Goal: Information Seeking & Learning: Learn about a topic

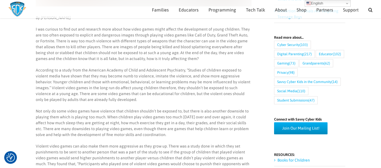
scroll to position [193, 0]
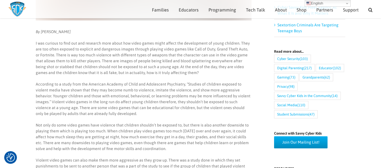
click at [53, 32] on em "By [PERSON_NAME]" at bounding box center [53, 32] width 35 height 4
drag, startPoint x: 53, startPoint y: 32, endPoint x: 61, endPoint y: 35, distance: 8.6
click at [61, 35] on p "By [PERSON_NAME]" at bounding box center [144, 32] width 216 height 6
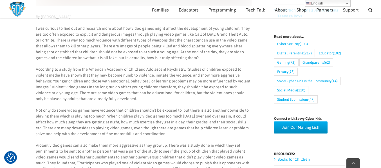
scroll to position [209, 0]
click at [161, 52] on p "I was curious to find out and research more about how video games might affect …" at bounding box center [144, 42] width 216 height 35
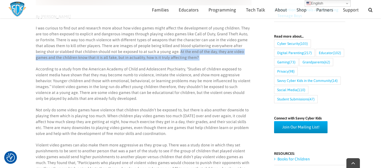
drag, startPoint x: 161, startPoint y: 52, endPoint x: 170, endPoint y: 57, distance: 9.6
click at [170, 57] on p "I was curious to find out and research more about how video games might affect …" at bounding box center [144, 42] width 216 height 35
copy p "At the end of the day, they are video games and the children know that it is al…"
click at [204, 78] on p "According to a study from the American Academy of Child and Adolescent Psychiat…" at bounding box center [144, 83] width 216 height 35
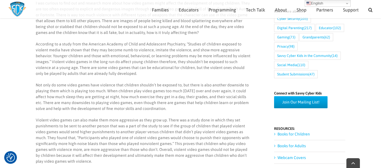
scroll to position [235, 0]
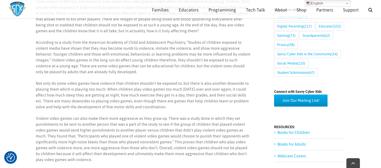
click at [45, 61] on p "According to a study from the American Academy of Child and Adolescent Psychiat…" at bounding box center [144, 57] width 216 height 35
click at [44, 54] on p "According to a study from the American Academy of Child and Adolescent Psychiat…" at bounding box center [144, 57] width 216 height 35
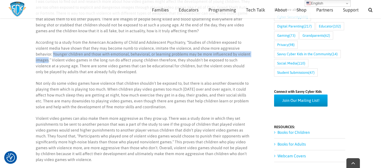
drag, startPoint x: 44, startPoint y: 54, endPoint x: 240, endPoint y: 56, distance: 196.2
click at [240, 56] on p "According to a study from the American Academy of Child and Adolescent Psychiat…" at bounding box center [144, 57] width 216 height 35
copy p "Younger children and those with emotional, behavioral, or learning problems may…"
click at [171, 120] on p "Violent video games can also make them more aggressive as they grow up. There w…" at bounding box center [144, 139] width 216 height 47
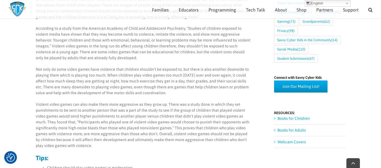
scroll to position [252, 0]
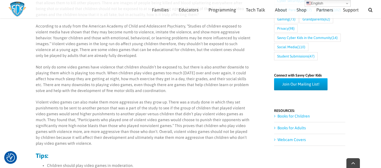
click at [112, 73] on p "Not only do some video games have violence that children shouldn’t be exposed t…" at bounding box center [144, 79] width 216 height 30
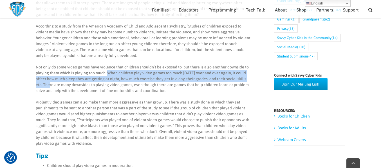
drag, startPoint x: 112, startPoint y: 73, endPoint x: 248, endPoint y: 79, distance: 135.9
click at [248, 79] on p "Not only do some video games have violence that children shouldn’t be exposed t…" at bounding box center [144, 79] width 216 height 30
copy p "When children play video games too much [DATE] over and over again, it could af…"
click at [152, 95] on div "By [PERSON_NAME] I was curious to find out and research more about how video ga…" at bounding box center [144, 171] width 216 height 401
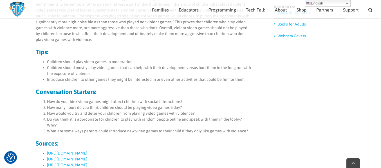
scroll to position [356, 0]
click at [67, 33] on p "Violent video games can also make them more aggressive as they grow up. There w…" at bounding box center [144, 18] width 216 height 47
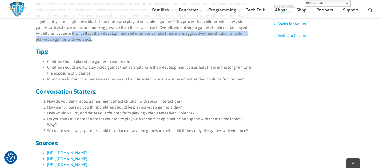
drag, startPoint x: 67, startPoint y: 33, endPoint x: 70, endPoint y: 40, distance: 7.8
click at [70, 40] on p "Violent video games can also make them more aggressive as they grow up. There w…" at bounding box center [144, 18] width 216 height 47
copy p "it will affect their development and ultimately make them more aggressive than …"
